Goal: Information Seeking & Learning: Learn about a topic

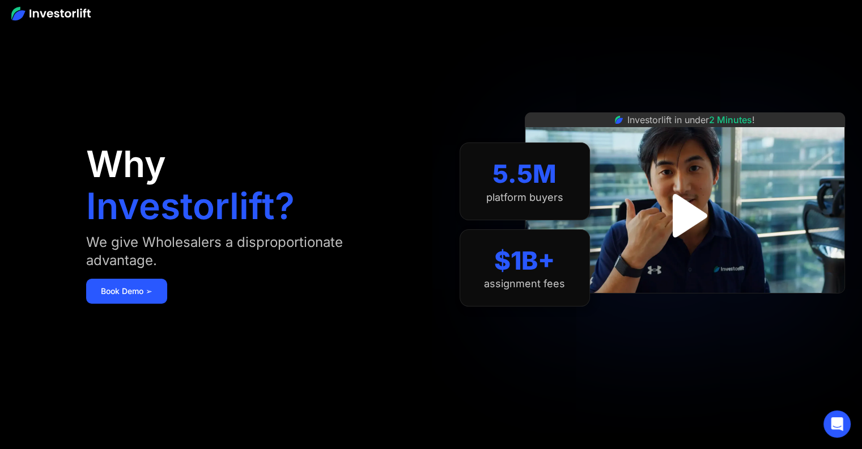
click at [693, 209] on img "open lightbox" at bounding box center [685, 215] width 78 height 78
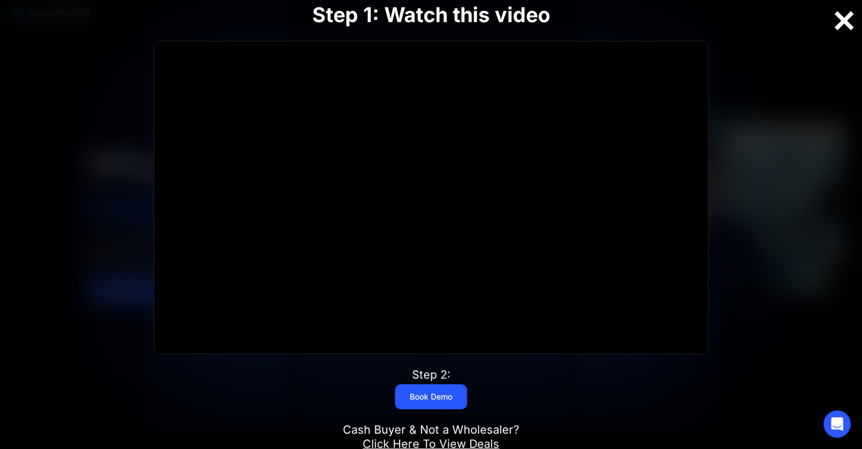
click at [842, 23] on div at bounding box center [844, 21] width 36 height 24
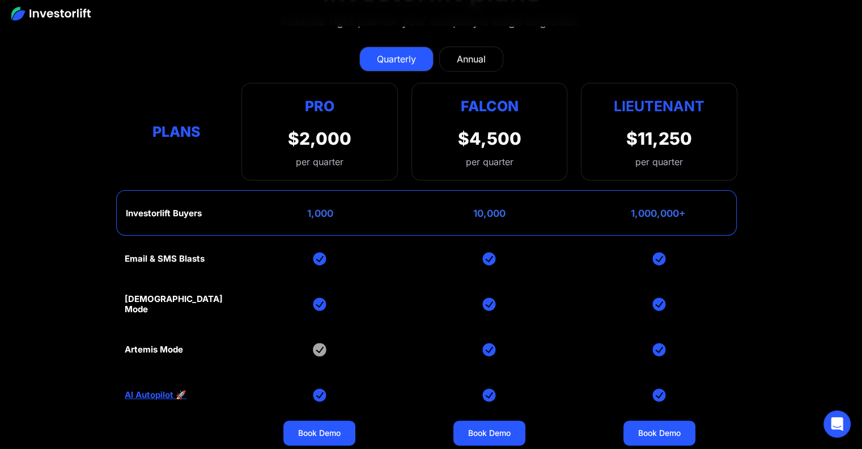
scroll to position [4650, 0]
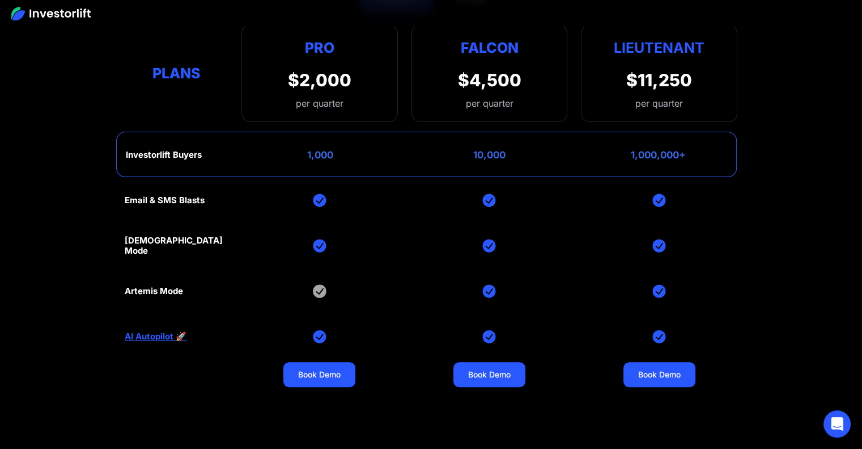
click at [322, 239] on img at bounding box center [320, 246] width 14 height 14
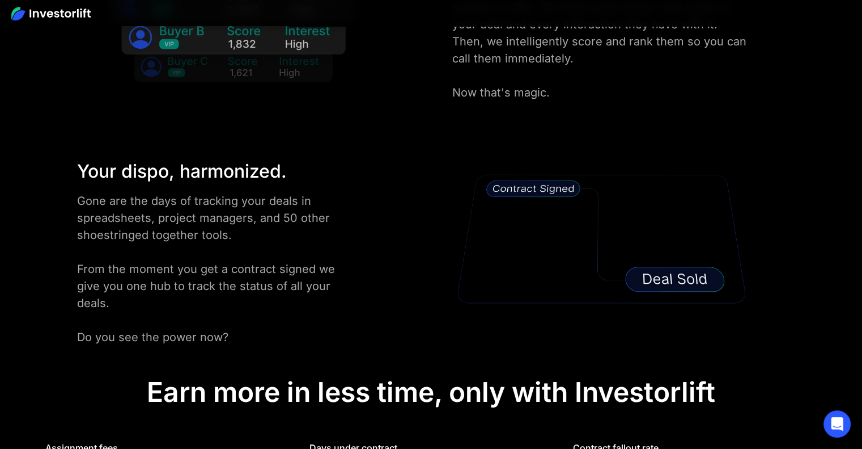
scroll to position [0, 0]
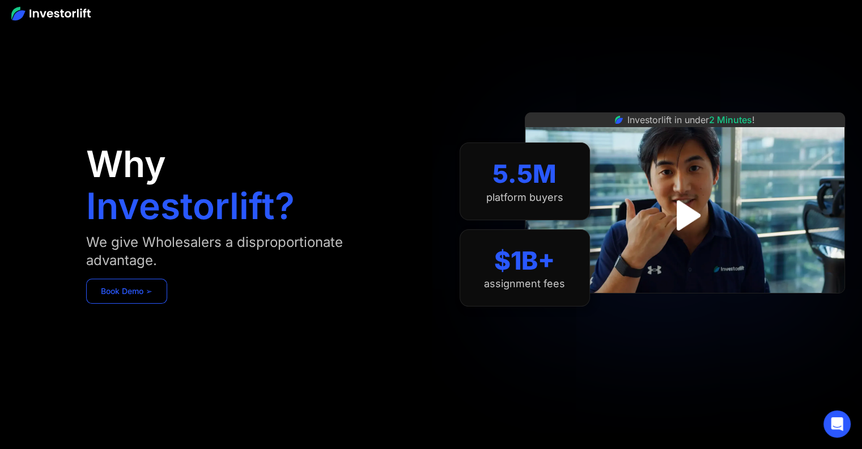
click at [153, 295] on link "Book Demo ➢" at bounding box center [126, 290] width 81 height 25
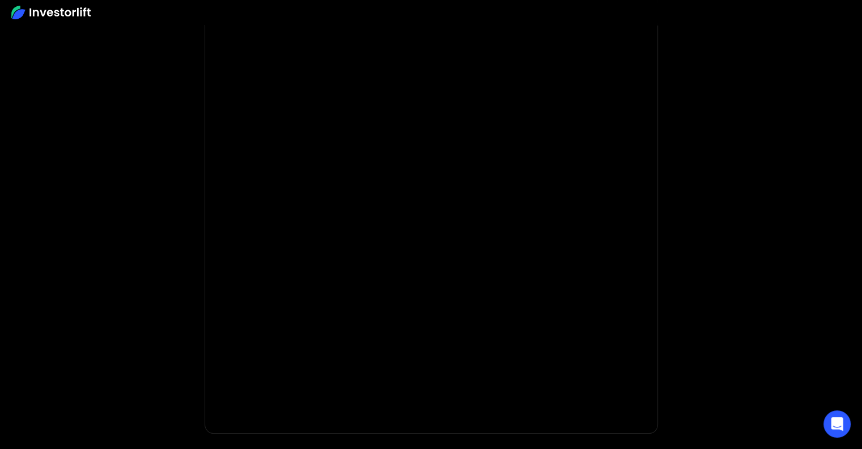
scroll to position [60, 0]
